Goal: Find specific page/section: Find specific page/section

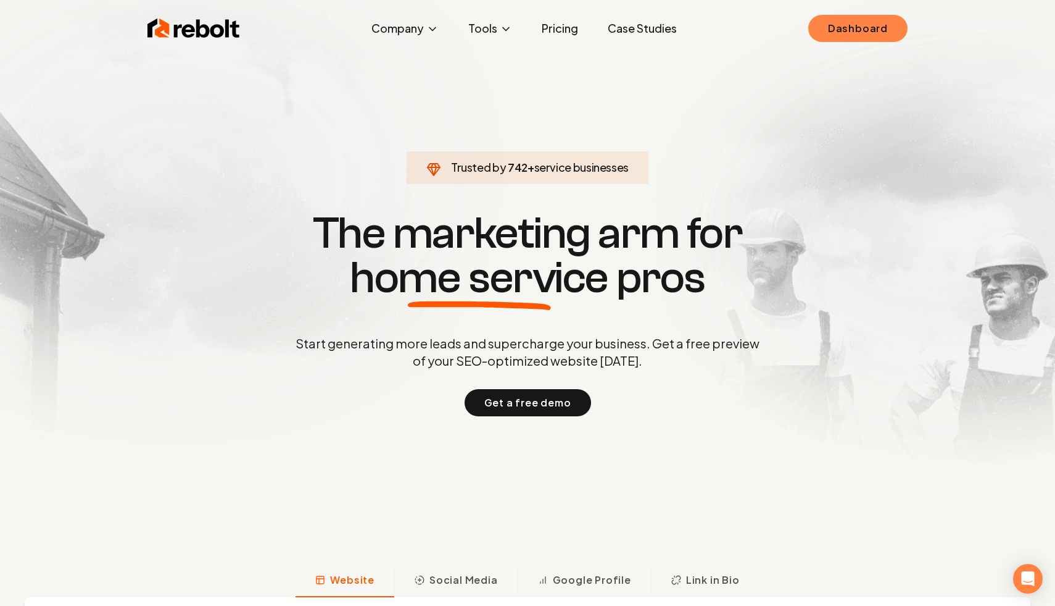
click at [860, 35] on link "Dashboard" at bounding box center [858, 28] width 99 height 27
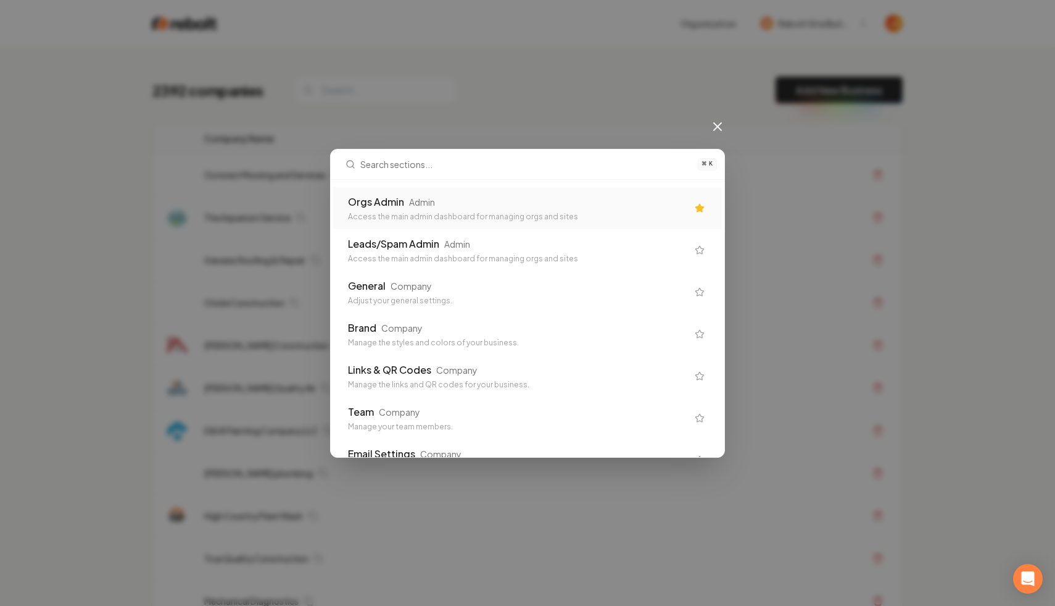
click at [441, 212] on div "Access the main admin dashboard for managing orgs and sites" at bounding box center [517, 217] width 339 height 10
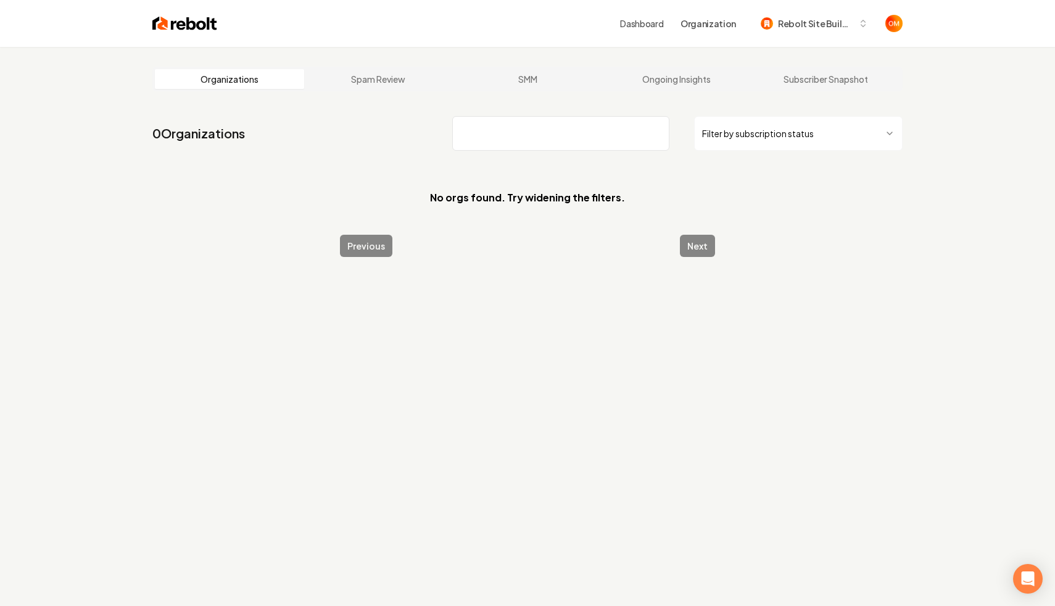
click at [655, 131] on input "search" at bounding box center [560, 133] width 217 height 35
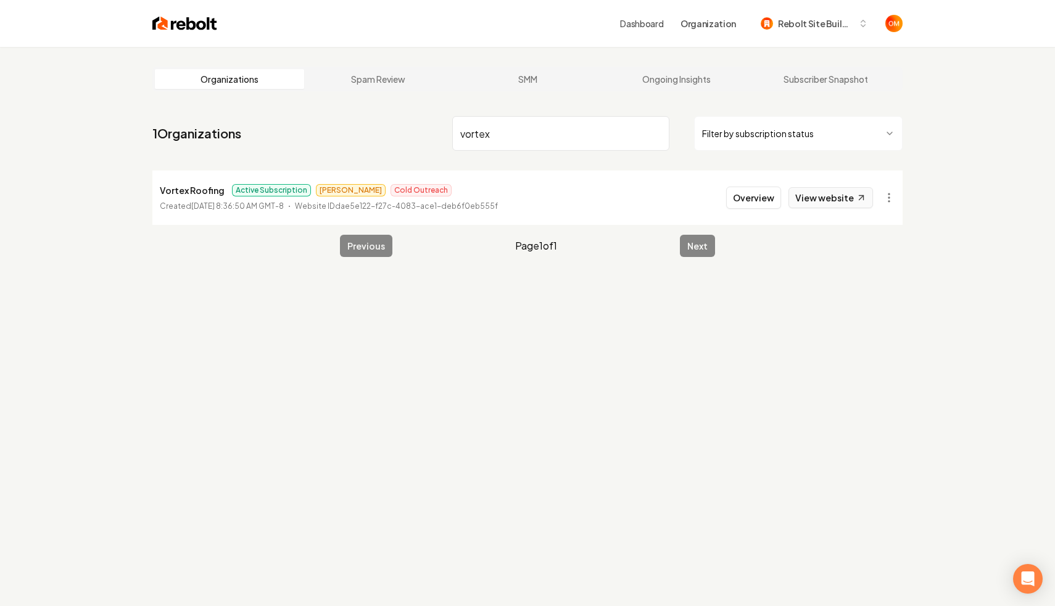
type input "vortex"
click at [830, 198] on link "View website" at bounding box center [831, 197] width 85 height 21
click at [656, 132] on input "vortex" at bounding box center [560, 133] width 217 height 35
